Goal: Task Accomplishment & Management: Manage account settings

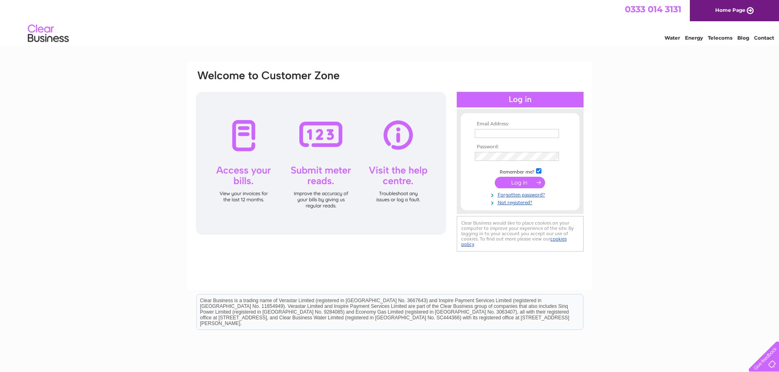
type input "parkstoneclub@gmail.com"
click at [516, 184] on input "submit" at bounding box center [520, 182] width 50 height 11
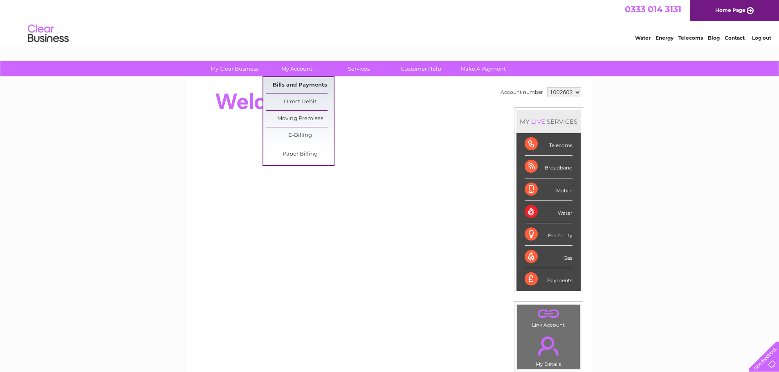
click at [298, 83] on link "Bills and Payments" at bounding box center [299, 85] width 67 height 16
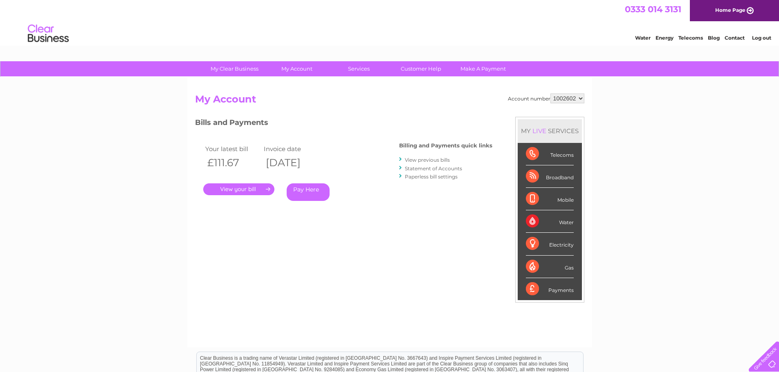
click at [251, 190] on link "." at bounding box center [238, 190] width 71 height 12
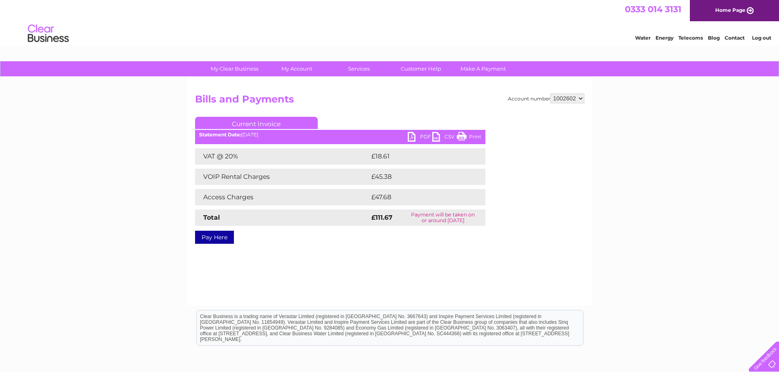
click at [420, 136] on link "PDF" at bounding box center [420, 138] width 25 height 12
